Goal: Find specific page/section: Find specific page/section

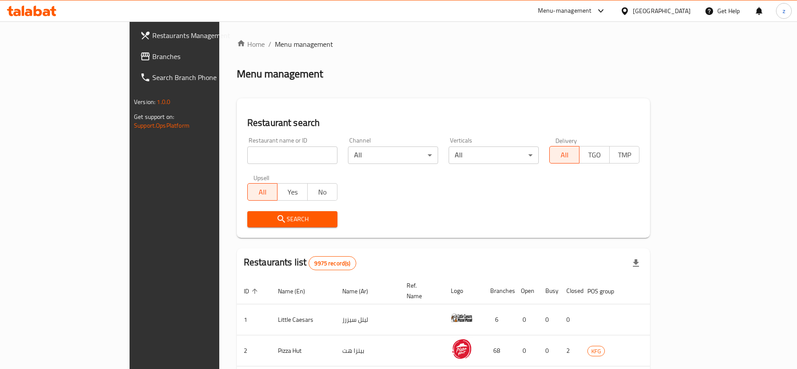
click at [671, 15] on div at bounding box center [398, 184] width 797 height 369
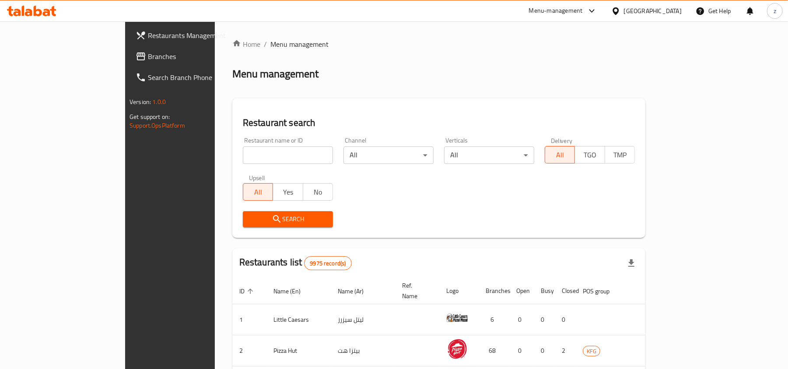
click at [665, 14] on div "Kuwait" at bounding box center [653, 11] width 58 height 10
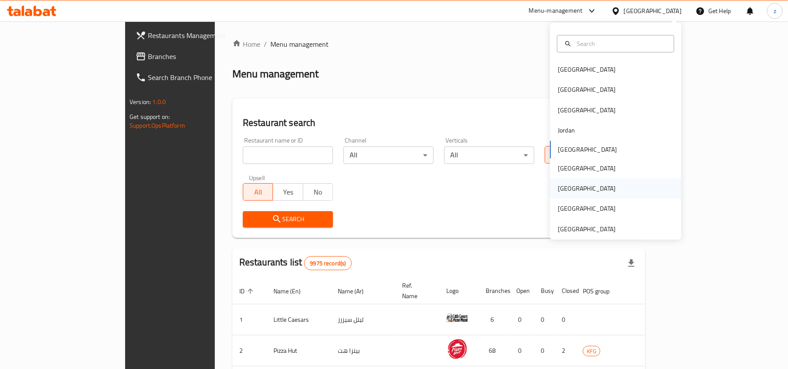
click at [582, 185] on div "[GEOGRAPHIC_DATA]" at bounding box center [615, 188] width 131 height 20
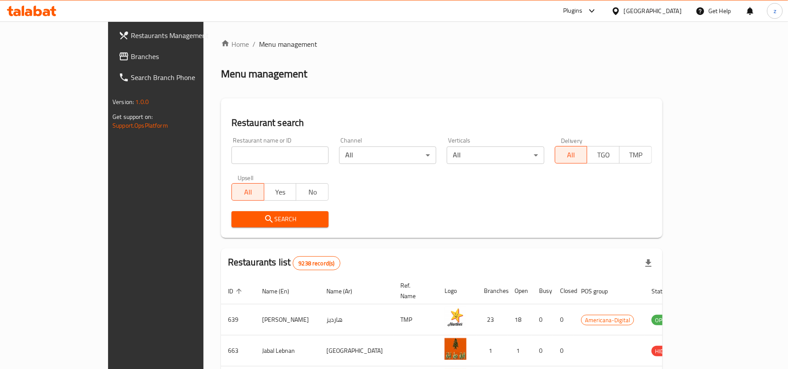
click at [582, 9] on div "Plugins" at bounding box center [572, 11] width 19 height 10
click at [536, 37] on div "All Plugins" at bounding box center [529, 39] width 27 height 10
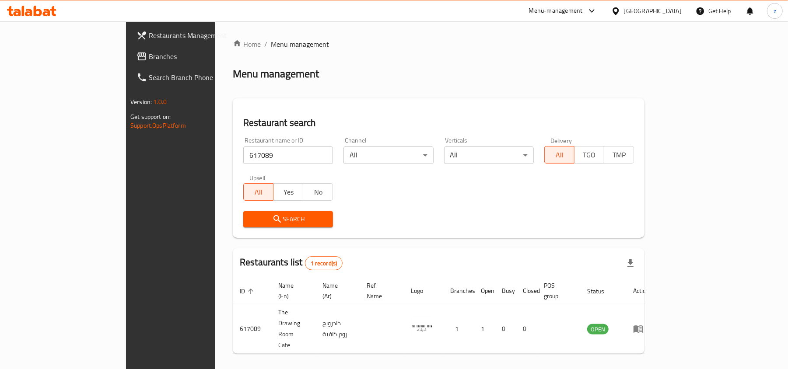
click at [129, 50] on link "Branches" at bounding box center [193, 56] width 128 height 21
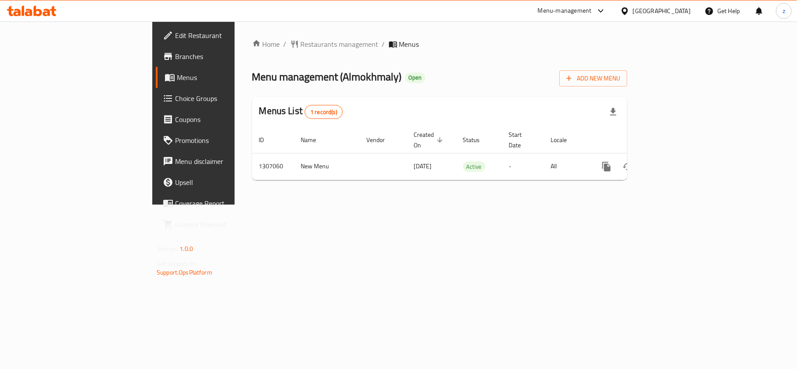
click at [349, 79] on div "Menu management ( Almokhmaly ) Open Add New Menu" at bounding box center [439, 77] width 375 height 20
click at [301, 39] on span "Restaurants management" at bounding box center [340, 44] width 78 height 10
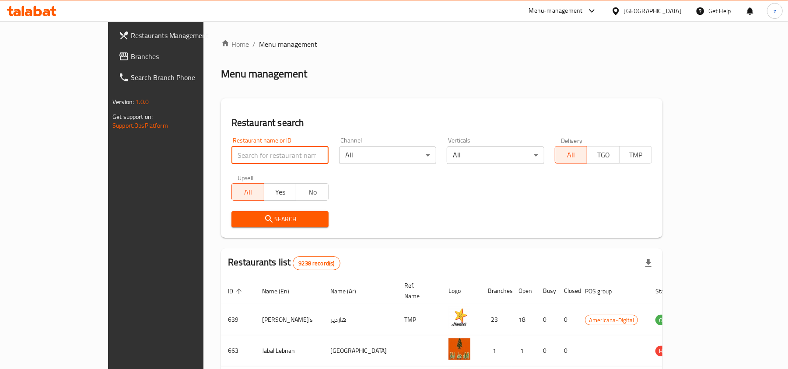
click at [231, 152] on input "search" at bounding box center [279, 155] width 97 height 17
paste input "704274"
type input "704274"
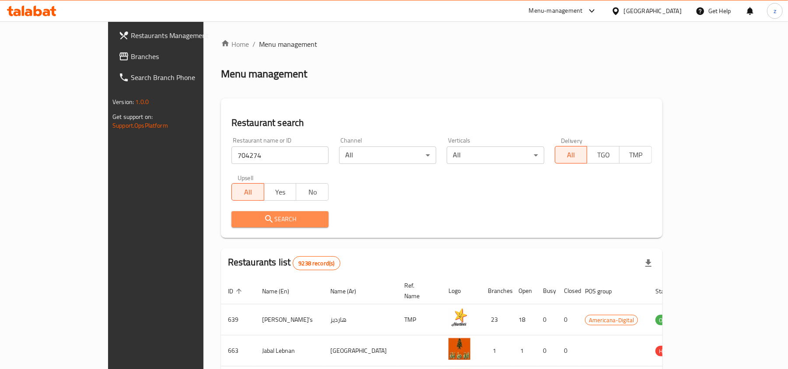
click at [261, 216] on span "Search" at bounding box center [279, 219] width 83 height 11
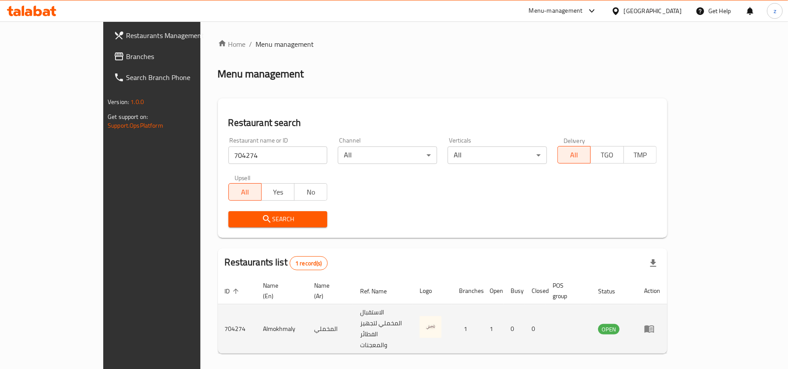
scroll to position [4, 0]
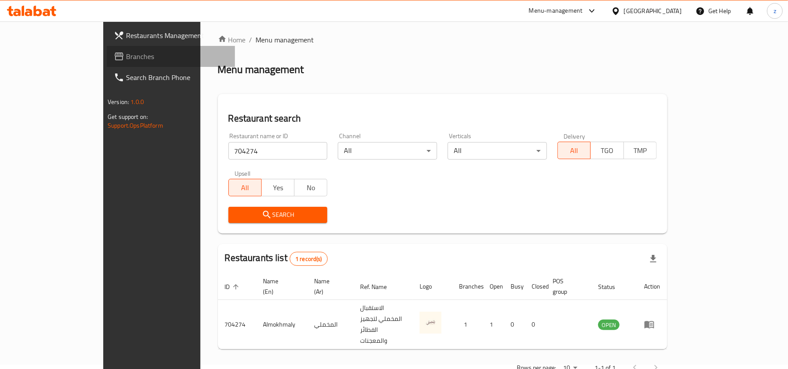
click at [126, 54] on span "Branches" at bounding box center [177, 56] width 102 height 10
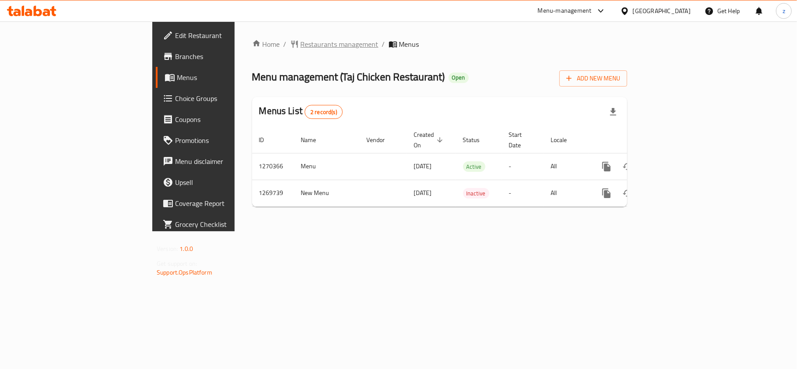
click at [301, 40] on span "Restaurants management" at bounding box center [340, 44] width 78 height 10
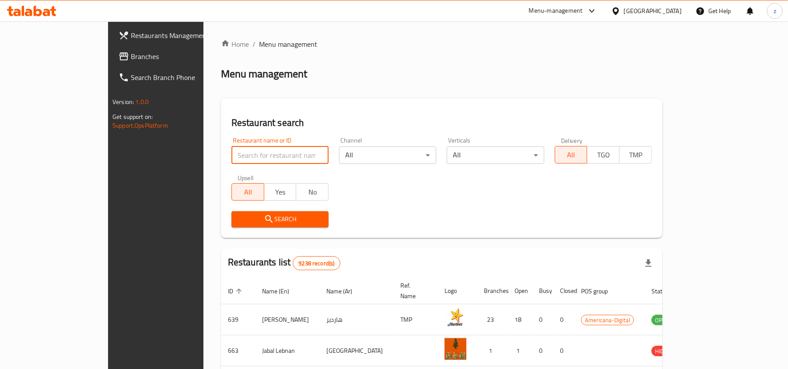
click at [231, 158] on input "search" at bounding box center [279, 155] width 97 height 17
paste input "688798"
type input "688798"
click at [231, 213] on button "Search" at bounding box center [279, 219] width 97 height 16
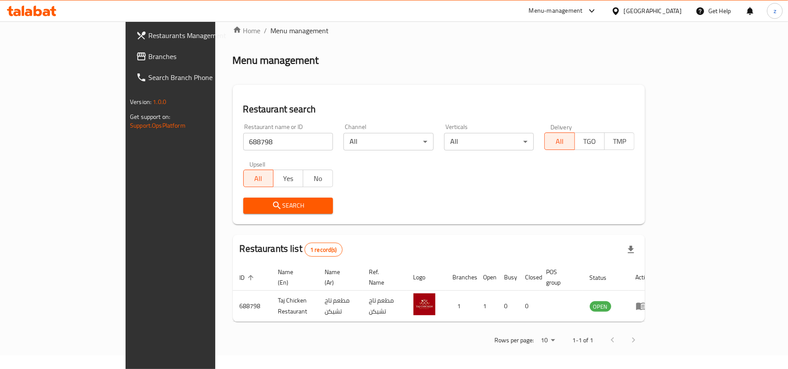
scroll to position [4, 0]
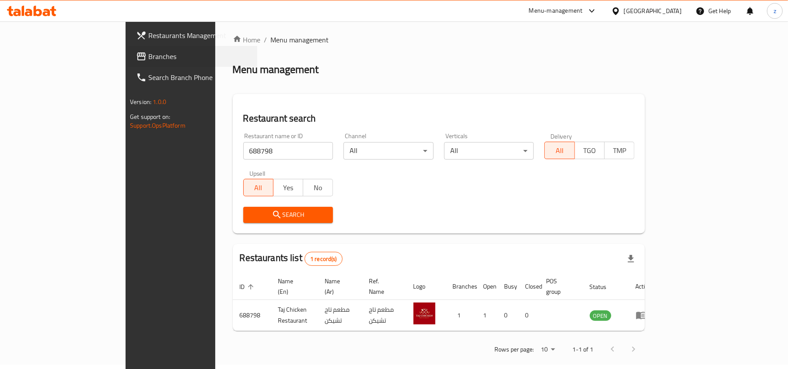
click at [127, 56] on div "Branches" at bounding box center [192, 56] width 130 height 21
click at [136, 51] on icon at bounding box center [141, 56] width 10 height 10
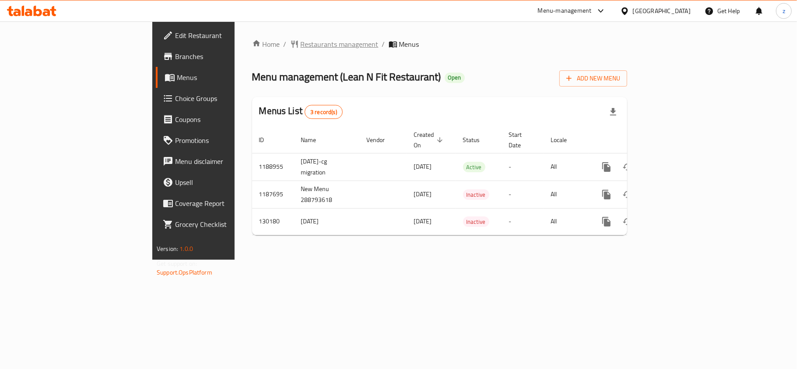
click at [301, 45] on span "Restaurants management" at bounding box center [340, 44] width 78 height 10
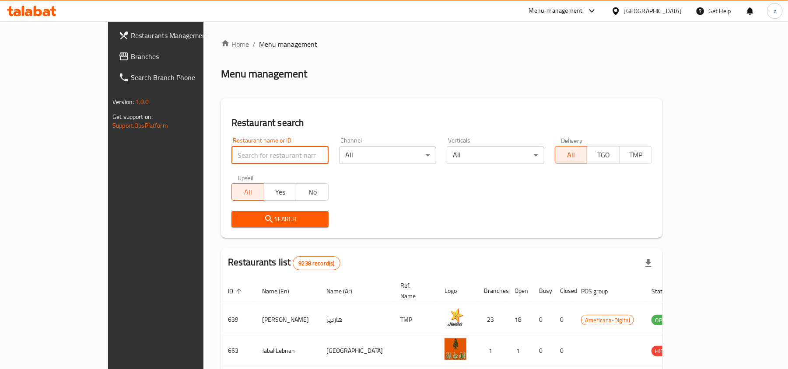
click at [231, 150] on input "search" at bounding box center [279, 155] width 97 height 17
paste input "609667"
type input "609667"
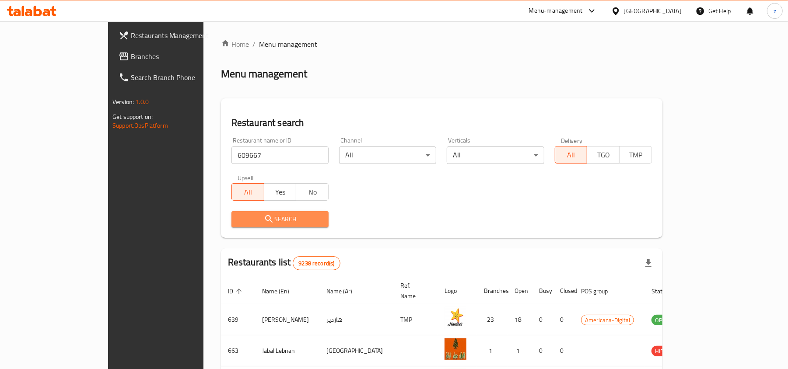
click at [238, 223] on span "Search" at bounding box center [279, 219] width 83 height 11
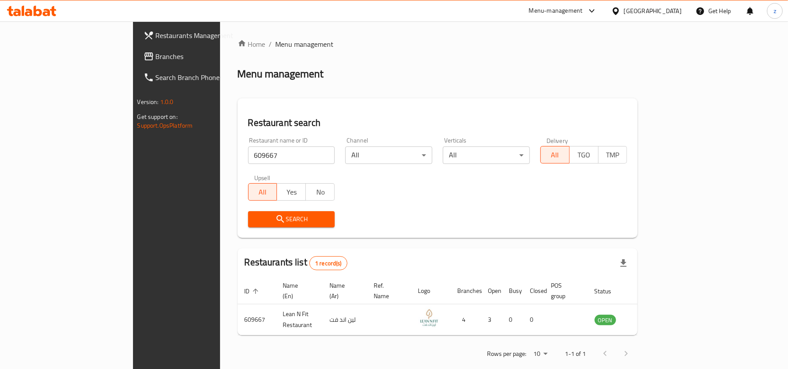
click at [136, 49] on link "Branches" at bounding box center [200, 56] width 128 height 21
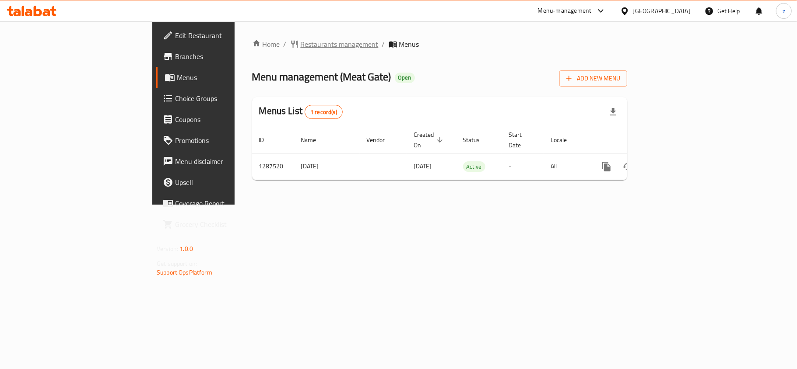
click at [301, 45] on span "Restaurants management" at bounding box center [340, 44] width 78 height 10
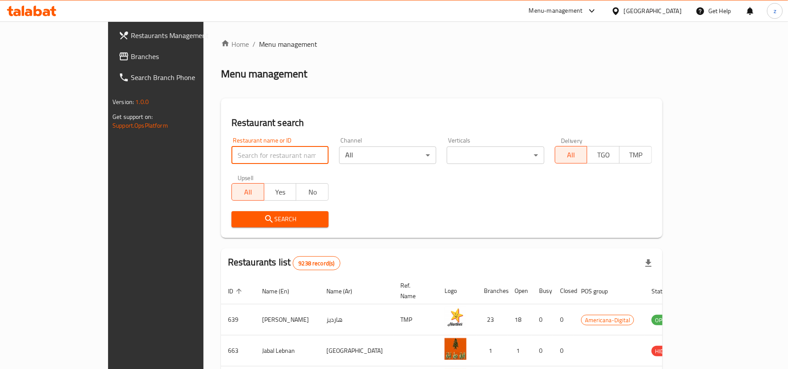
click at [231, 153] on input "search" at bounding box center [279, 155] width 97 height 17
paste input "696762"
type input "696762"
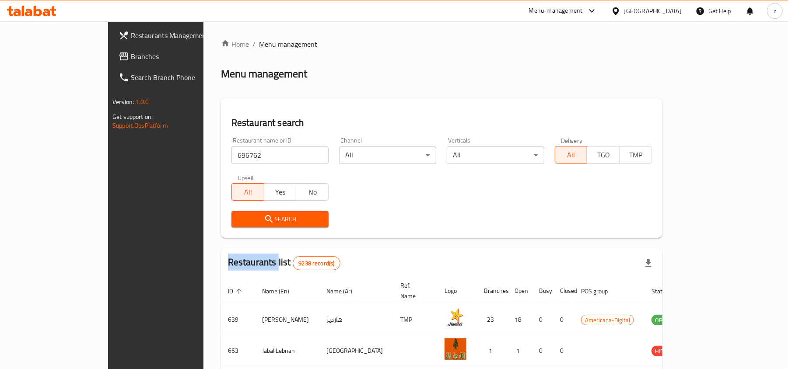
click at [242, 210] on div "Search" at bounding box center [280, 219] width 108 height 27
click at [238, 216] on span "Search" at bounding box center [279, 219] width 83 height 11
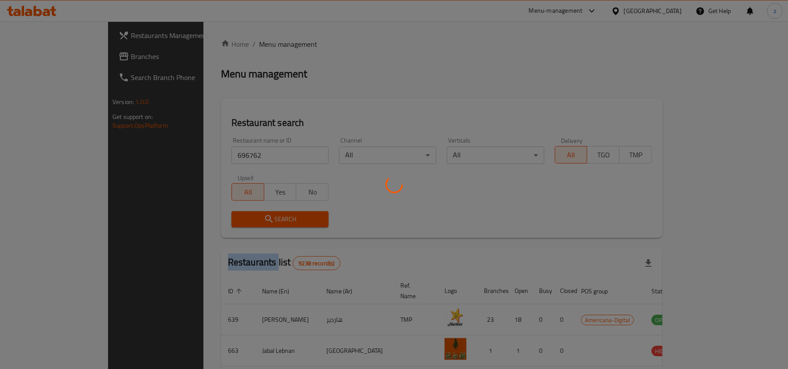
click at [238, 216] on div at bounding box center [394, 184] width 788 height 369
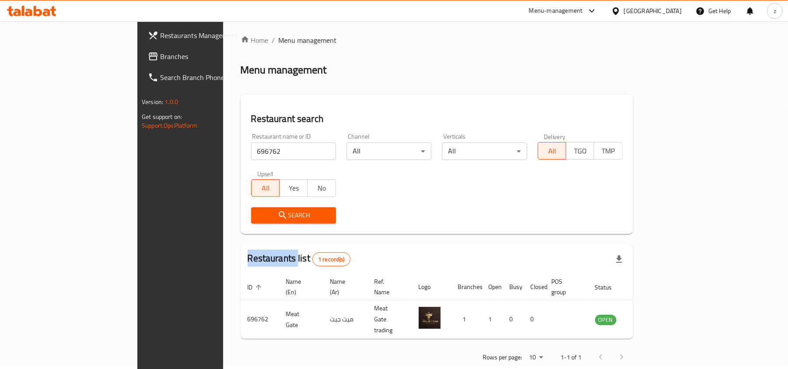
scroll to position [4, 0]
click at [160, 55] on span "Branches" at bounding box center [211, 56] width 102 height 10
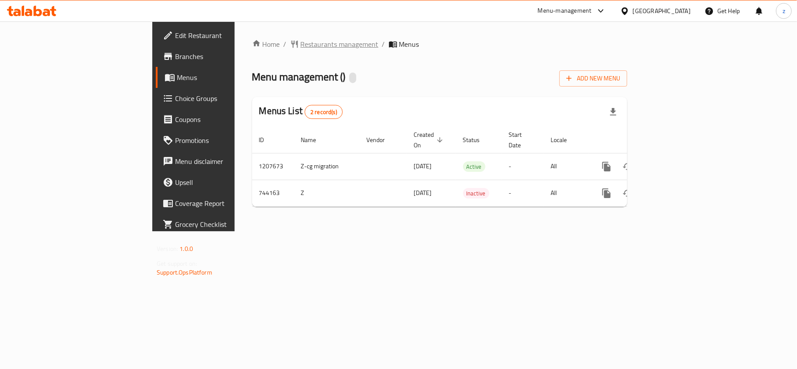
click at [301, 39] on span "Restaurants management" at bounding box center [340, 44] width 78 height 10
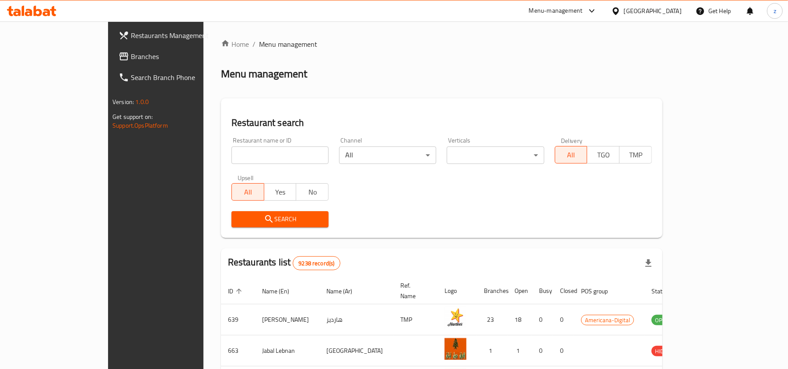
click at [234, 160] on input "search" at bounding box center [279, 155] width 97 height 17
paste input "648227"
type input "648227"
click at [238, 215] on span "Search" at bounding box center [279, 219] width 83 height 11
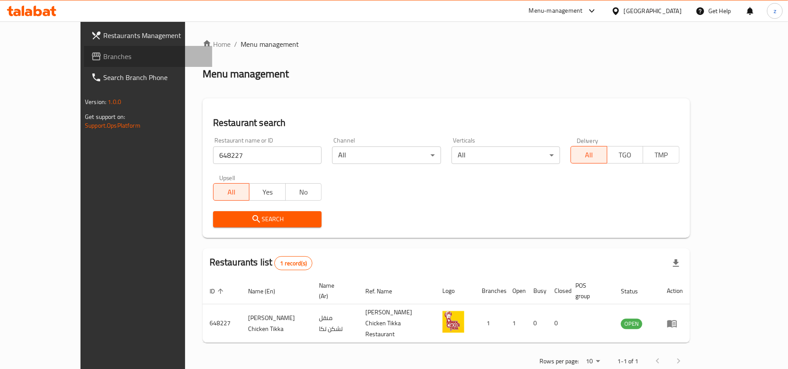
click at [103, 56] on span "Branches" at bounding box center [154, 56] width 102 height 10
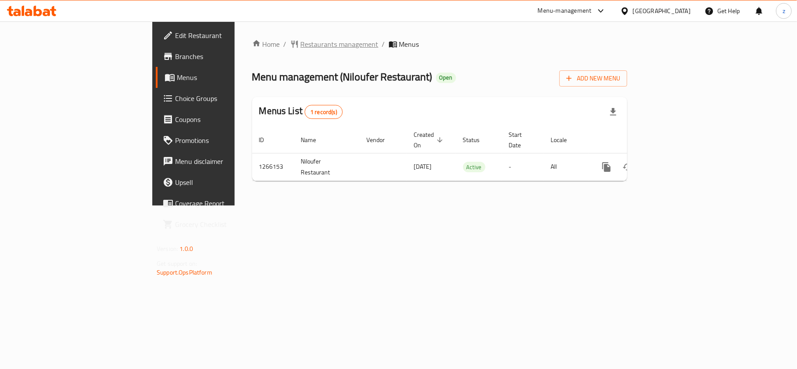
click at [301, 43] on span "Restaurants management" at bounding box center [340, 44] width 78 height 10
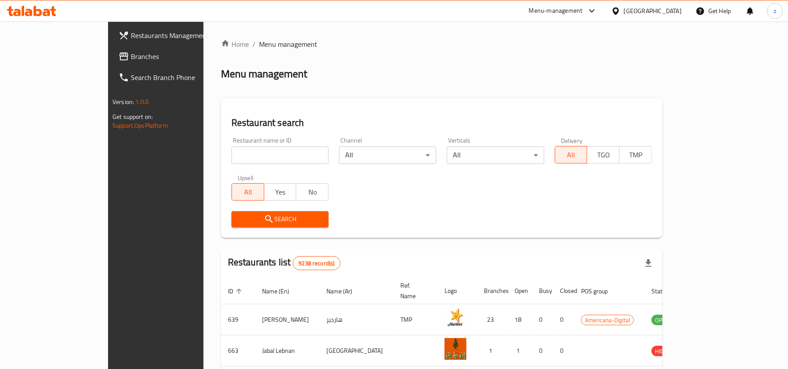
click at [231, 154] on input "search" at bounding box center [279, 155] width 97 height 17
paste input "687142"
type input "687142"
click at [238, 219] on span "Search" at bounding box center [279, 219] width 83 height 11
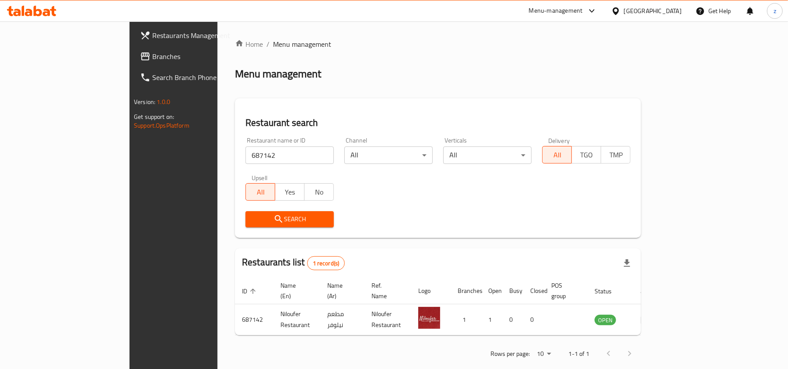
scroll to position [4, 0]
